Goal: Information Seeking & Learning: Learn about a topic

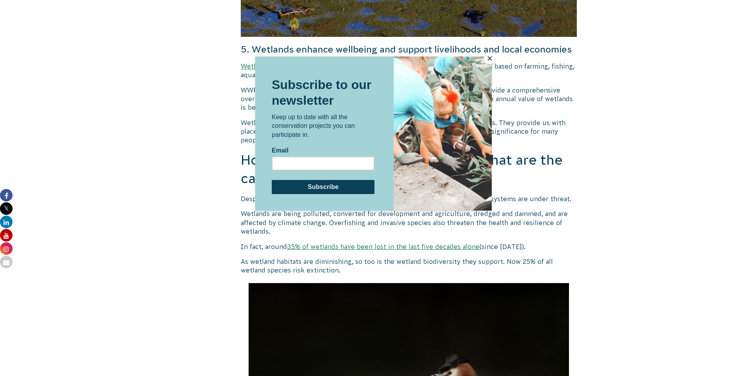
click at [493, 57] on button "Close" at bounding box center [490, 59] width 12 height 12
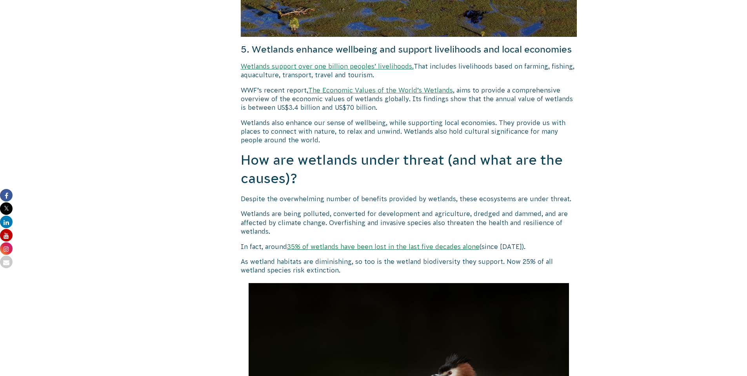
drag, startPoint x: 232, startPoint y: 155, endPoint x: 255, endPoint y: 161, distance: 23.5
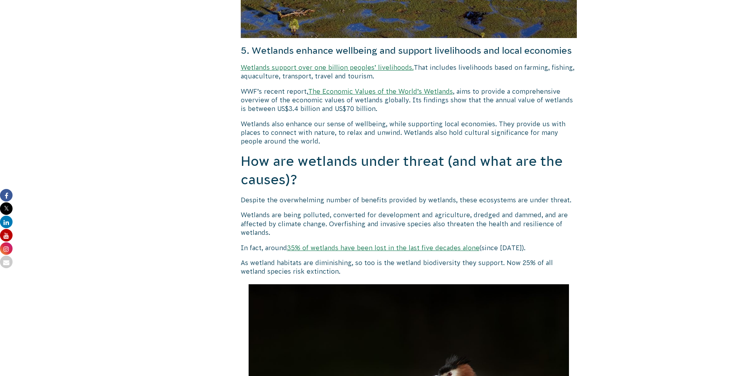
scroll to position [1782, 0]
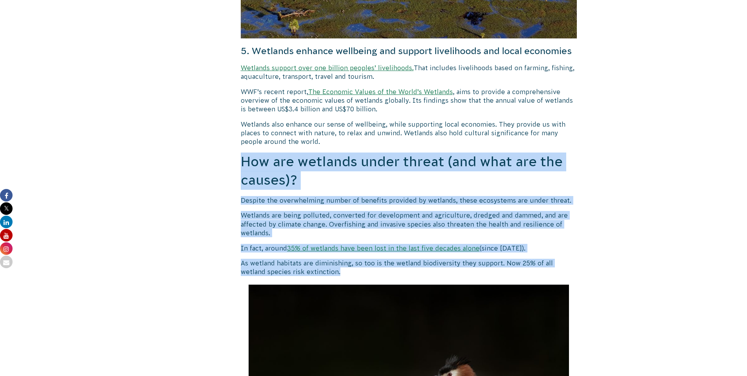
drag, startPoint x: 241, startPoint y: 153, endPoint x: 344, endPoint y: 272, distance: 158.3
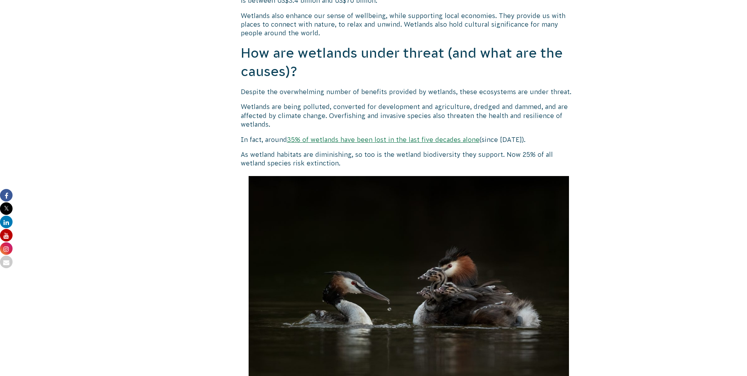
scroll to position [1557, 0]
